Goal: Check status: Check status

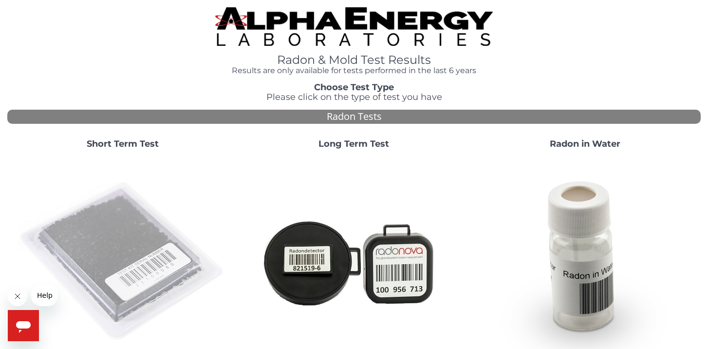
click at [114, 252] on img at bounding box center [122, 261] width 209 height 209
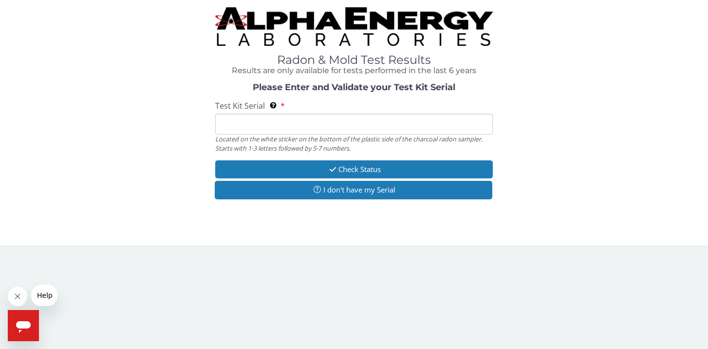
click at [304, 122] on input "Test Kit Serial Located on the white sticker on the bottom of the plastic side …" at bounding box center [354, 123] width 278 height 21
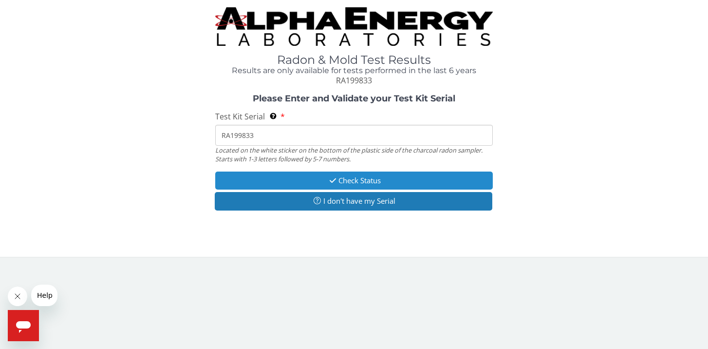
type input "RA199833"
click at [336, 178] on button "Check Status" at bounding box center [354, 180] width 278 height 18
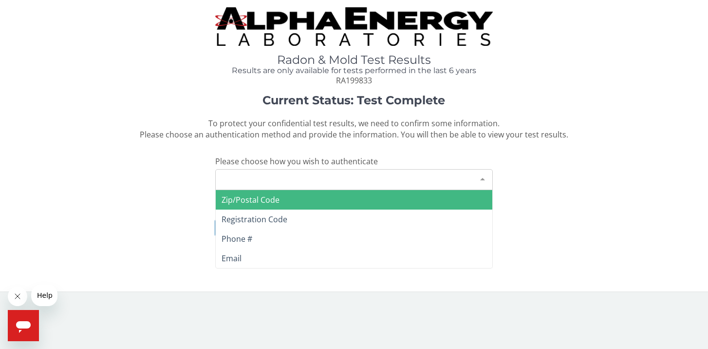
click at [484, 175] on div at bounding box center [482, 178] width 19 height 19
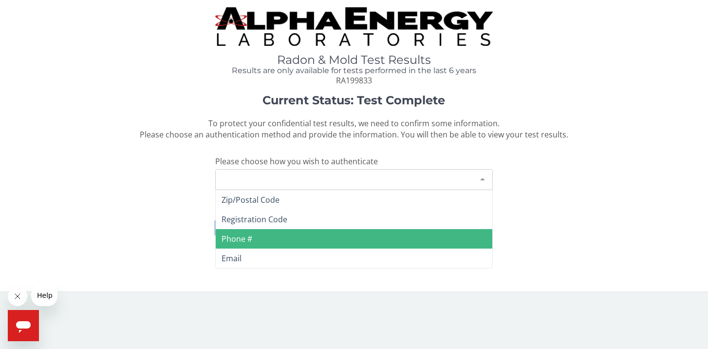
click at [366, 239] on span "Phone #" at bounding box center [354, 238] width 277 height 19
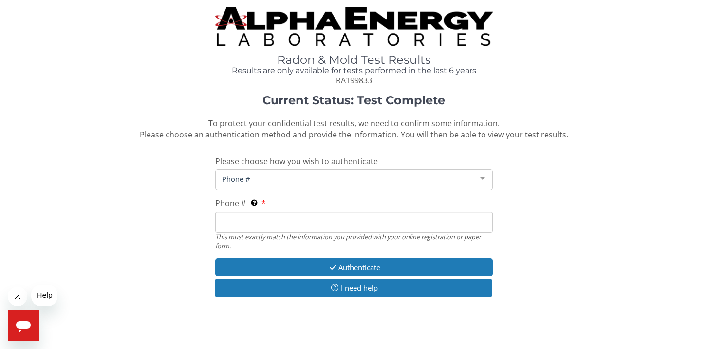
click at [264, 223] on input "Phone # This must exactly match the information you provided with your online r…" at bounding box center [354, 221] width 278 height 21
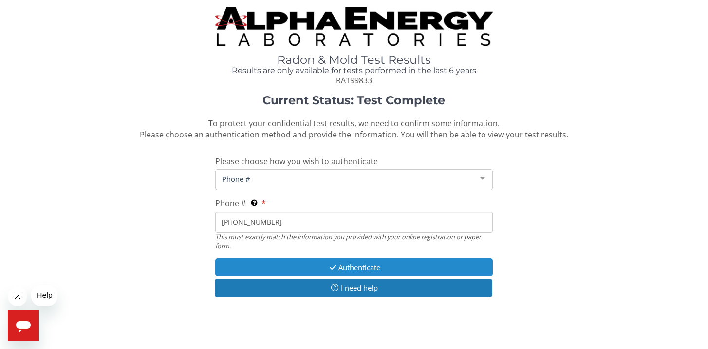
type input "810 241 1303"
click at [361, 263] on button "Authenticate" at bounding box center [354, 267] width 278 height 18
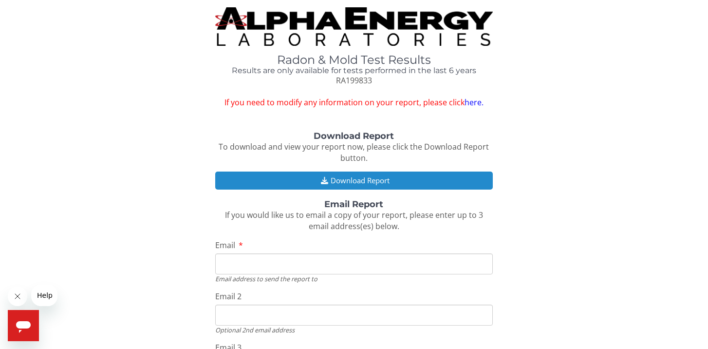
click at [356, 177] on button "Download Report" at bounding box center [354, 180] width 278 height 18
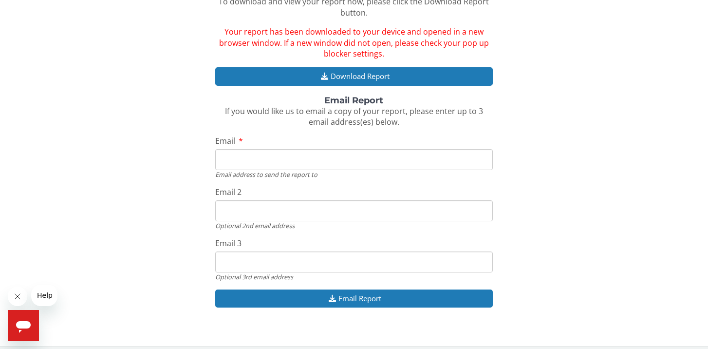
scroll to position [145, 0]
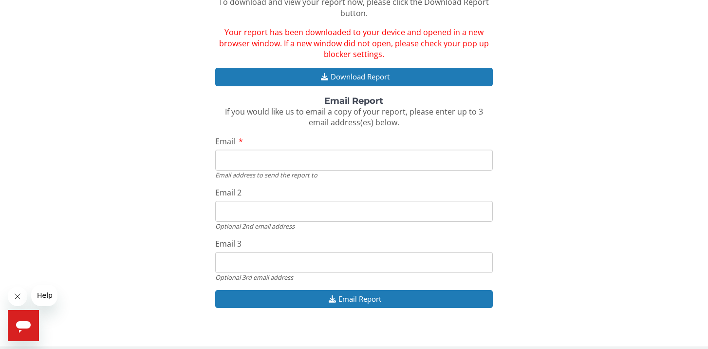
type input "mleaver@chartermi.net"
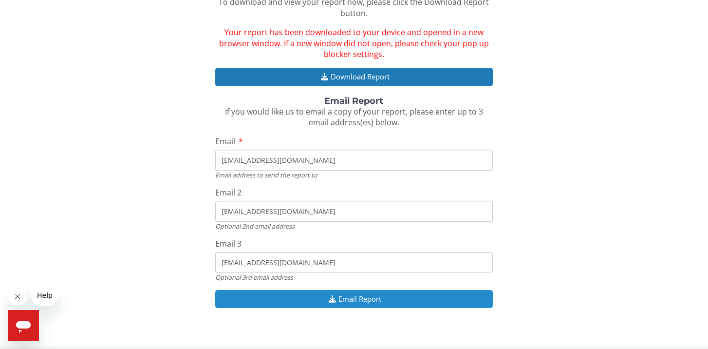
click at [353, 291] on button "Email Report" at bounding box center [354, 299] width 278 height 18
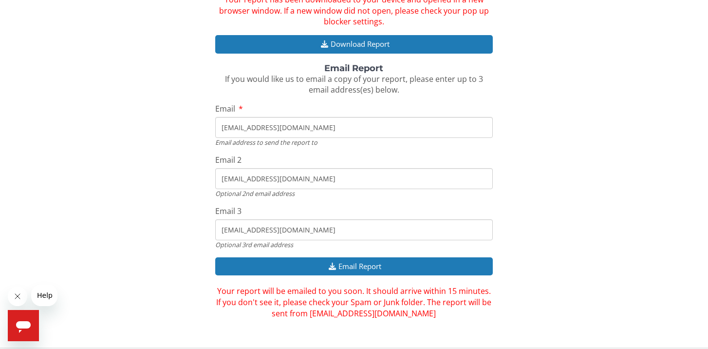
scroll to position [177, 0]
